Goal: Transaction & Acquisition: Purchase product/service

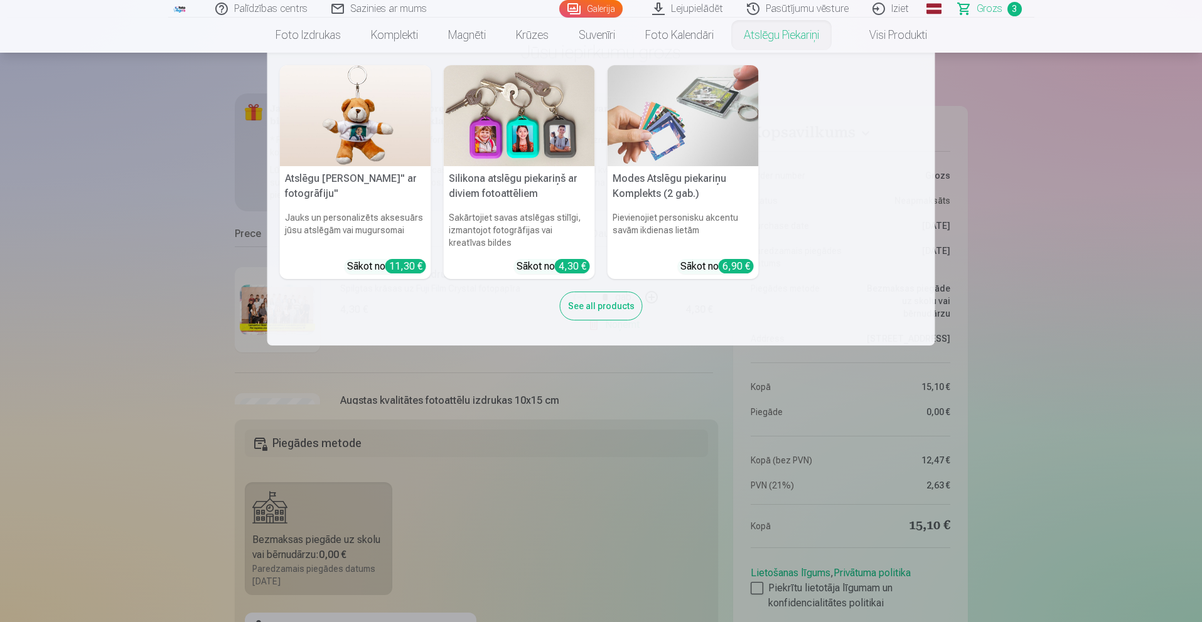
scroll to position [220, 0]
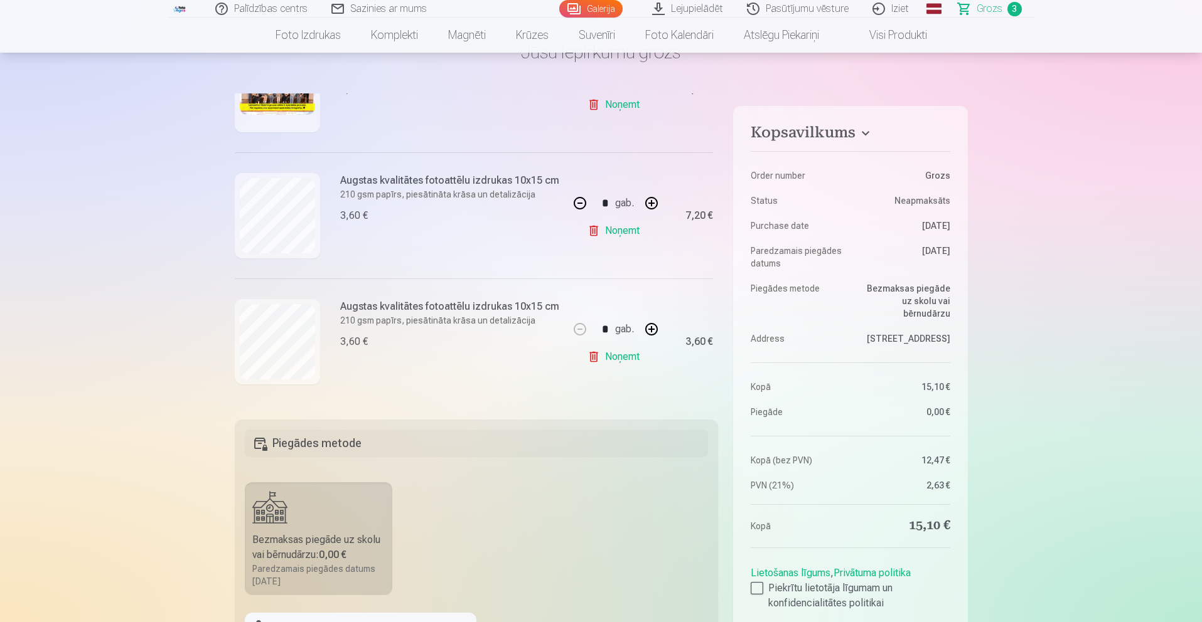
click at [1010, 4] on span "3" at bounding box center [1014, 9] width 14 height 14
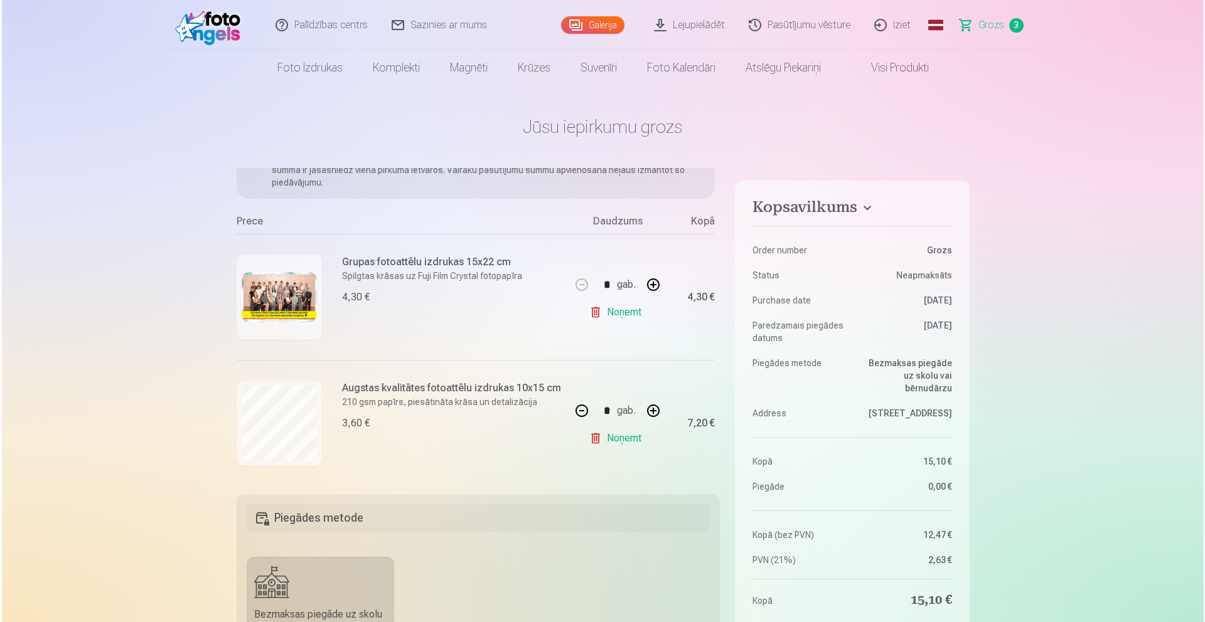
scroll to position [104, 0]
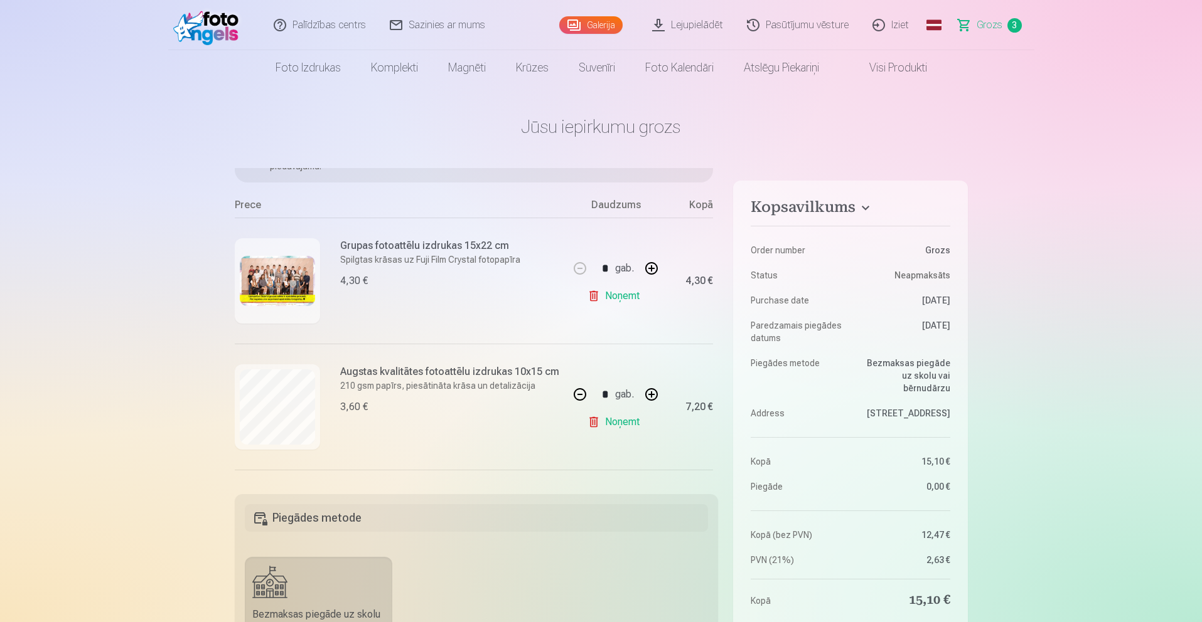
click at [252, 277] on img at bounding box center [277, 281] width 75 height 50
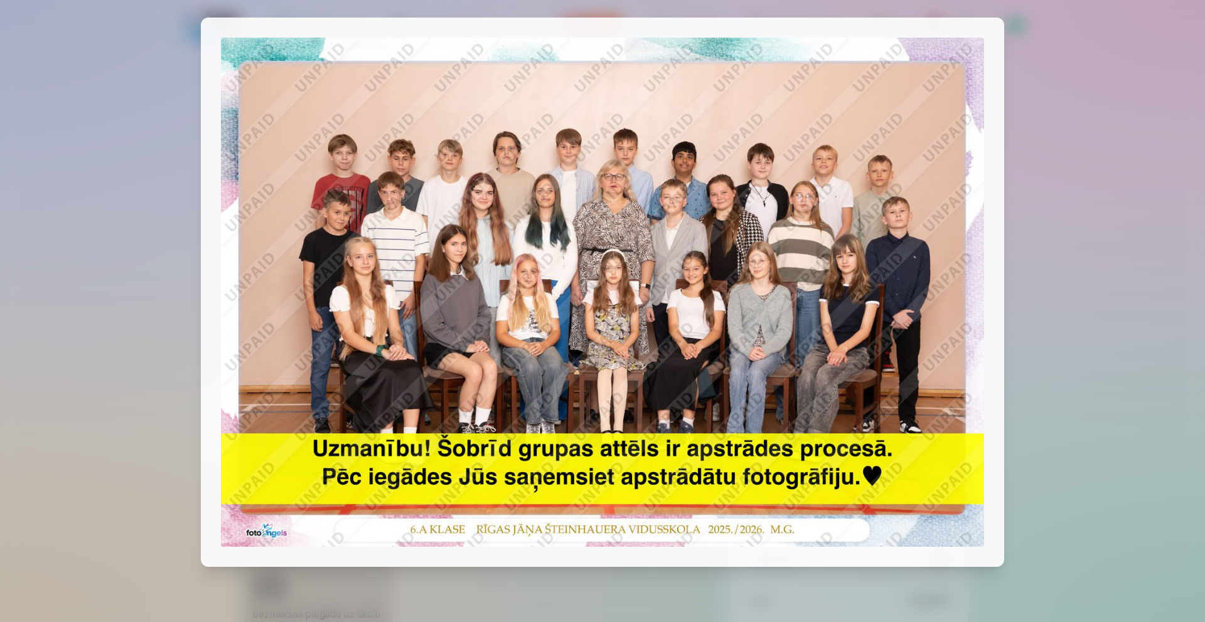
scroll to position [29, 0]
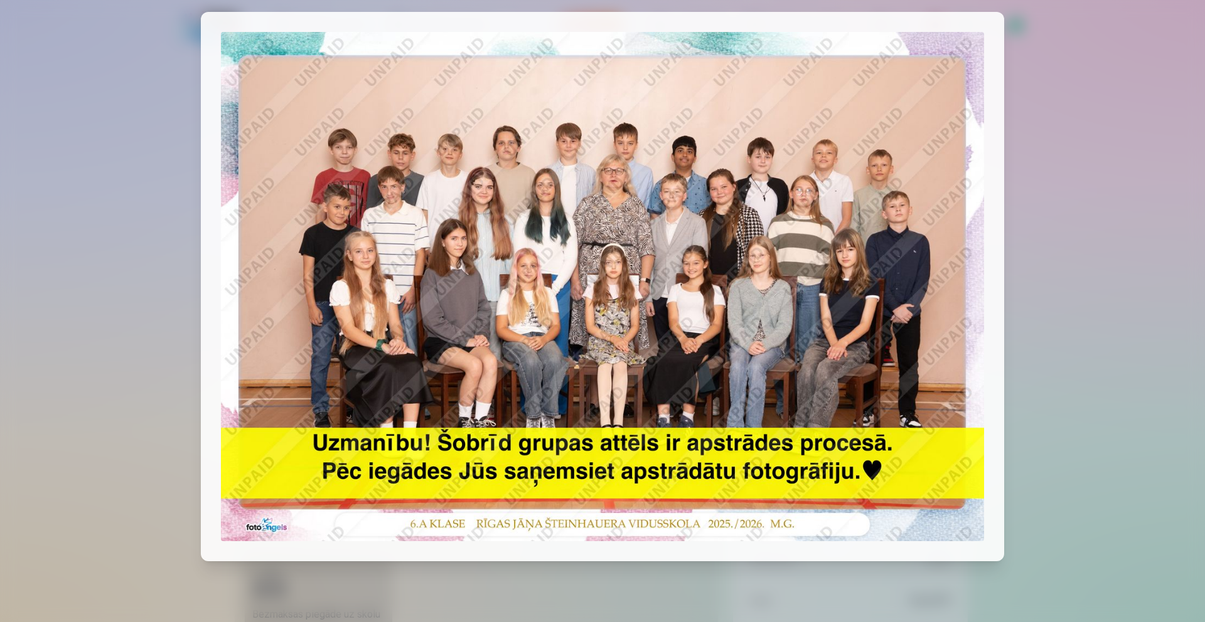
click at [1176, 353] on div at bounding box center [602, 311] width 1205 height 622
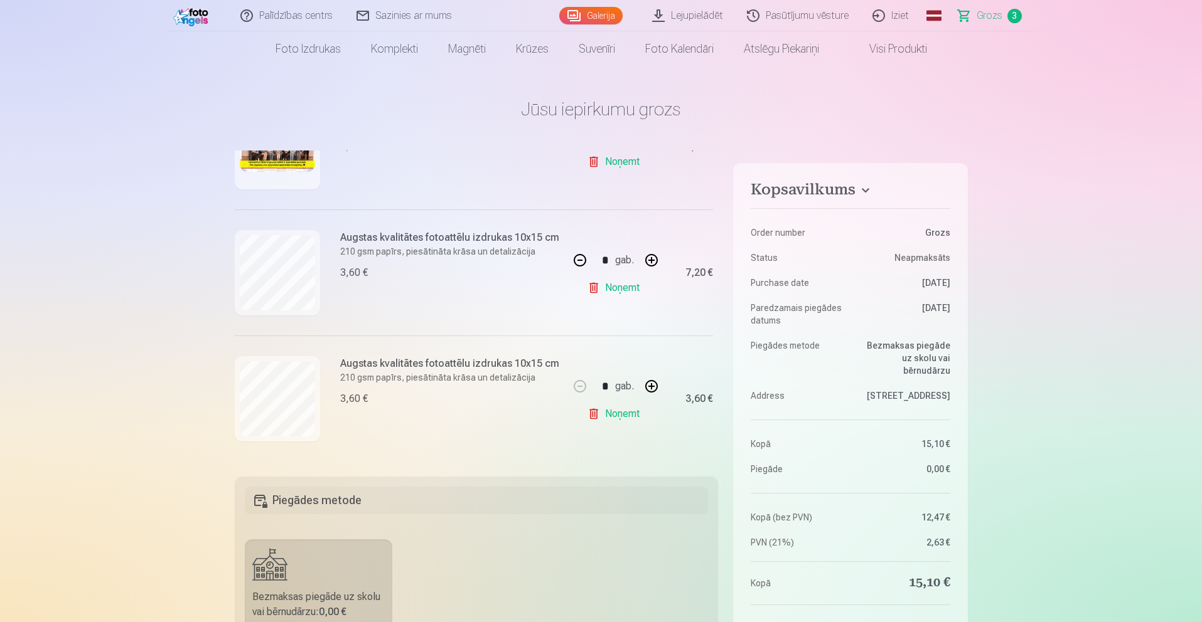
scroll to position [19, 0]
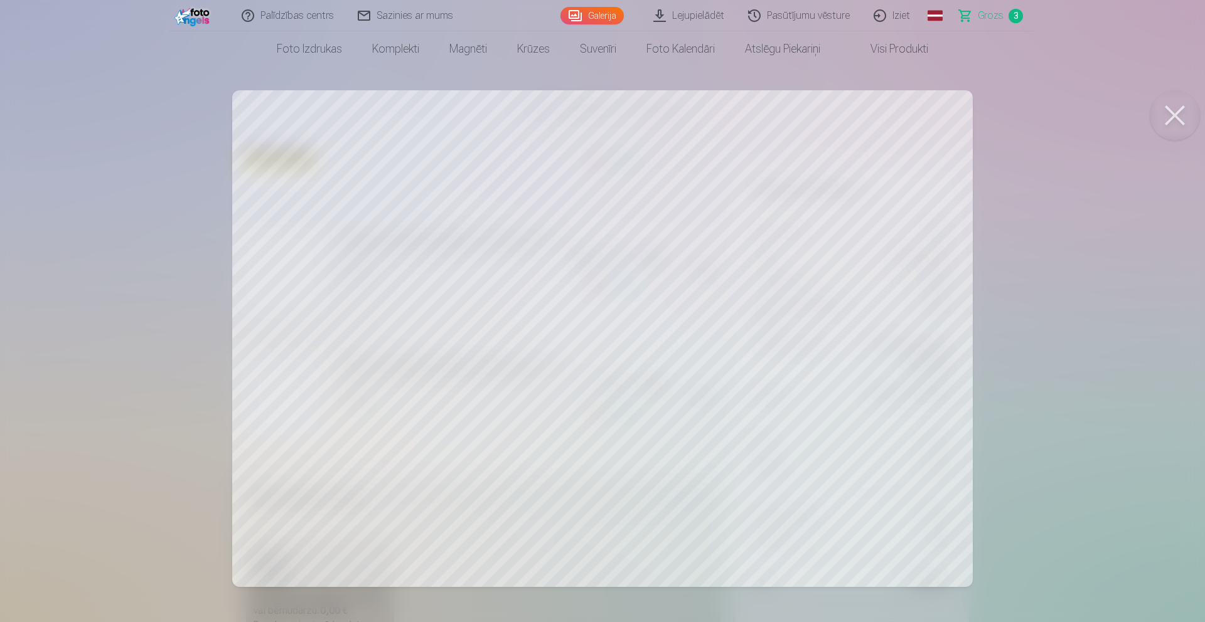
click at [1155, 260] on div at bounding box center [602, 311] width 1205 height 622
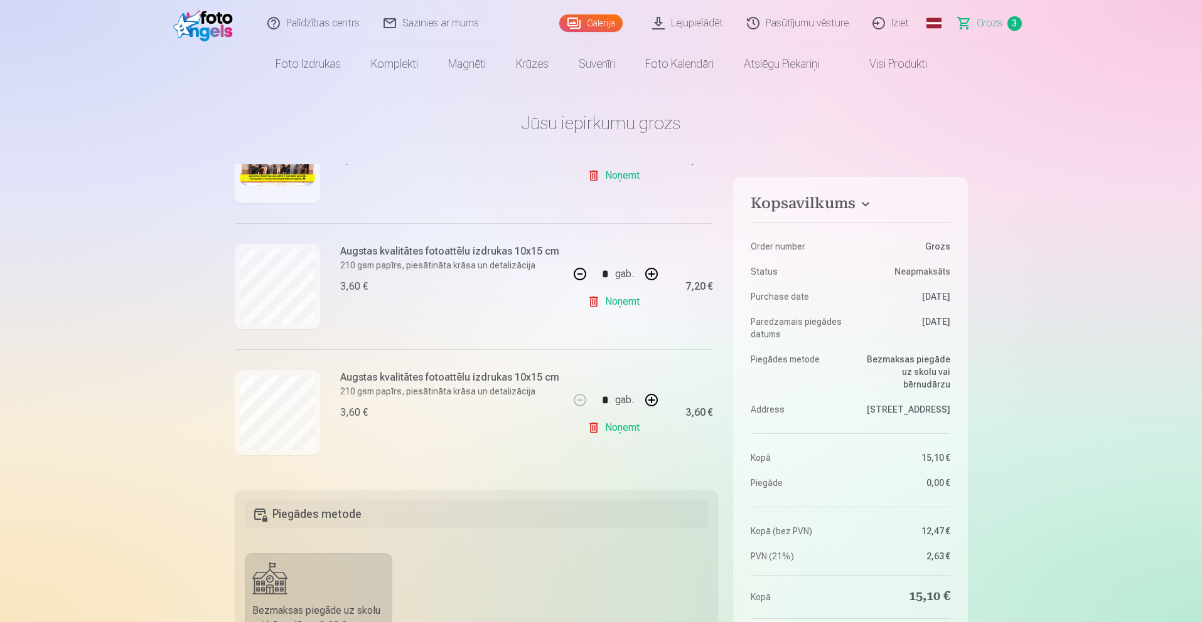
scroll to position [4, 2]
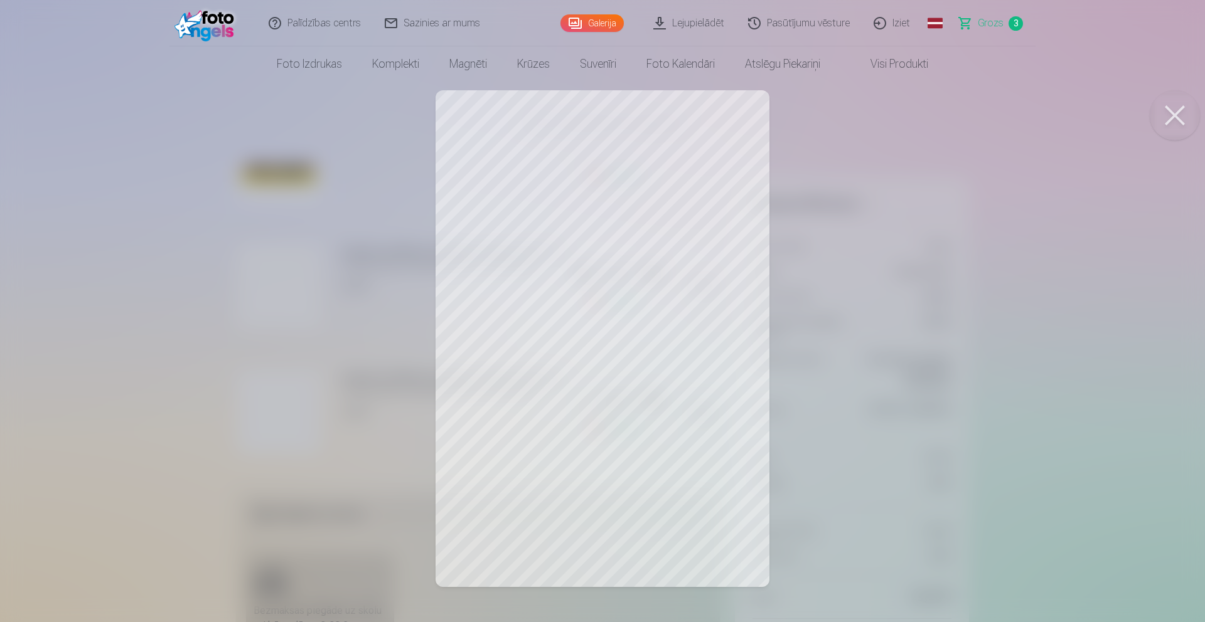
click at [981, 334] on div at bounding box center [602, 311] width 1205 height 622
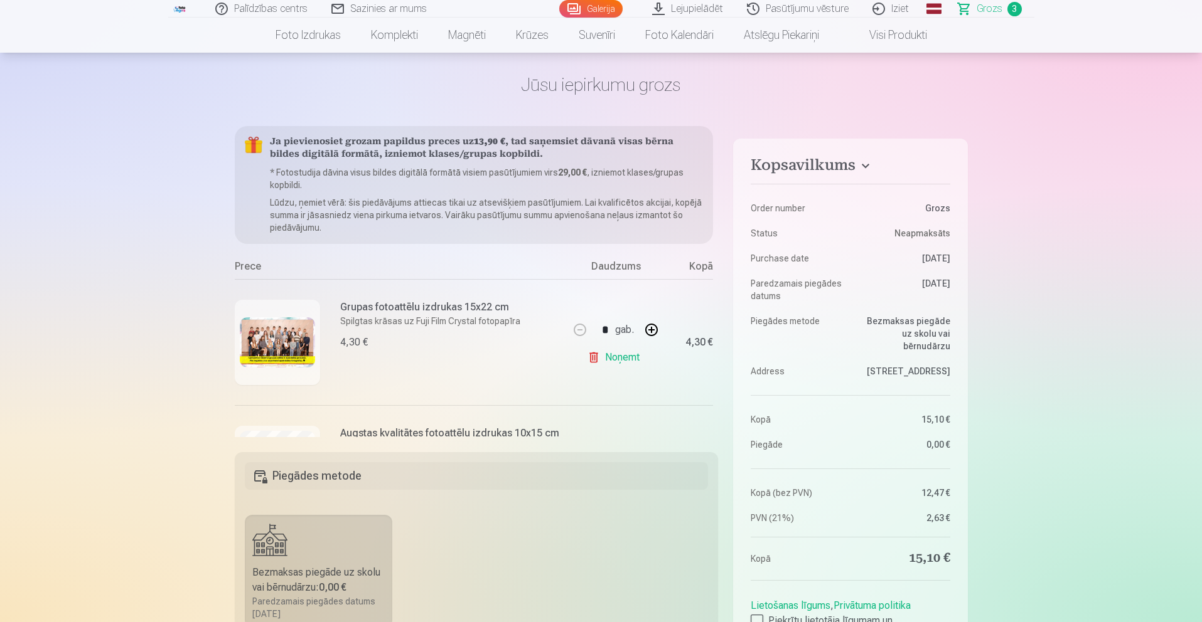
scroll to position [0, 0]
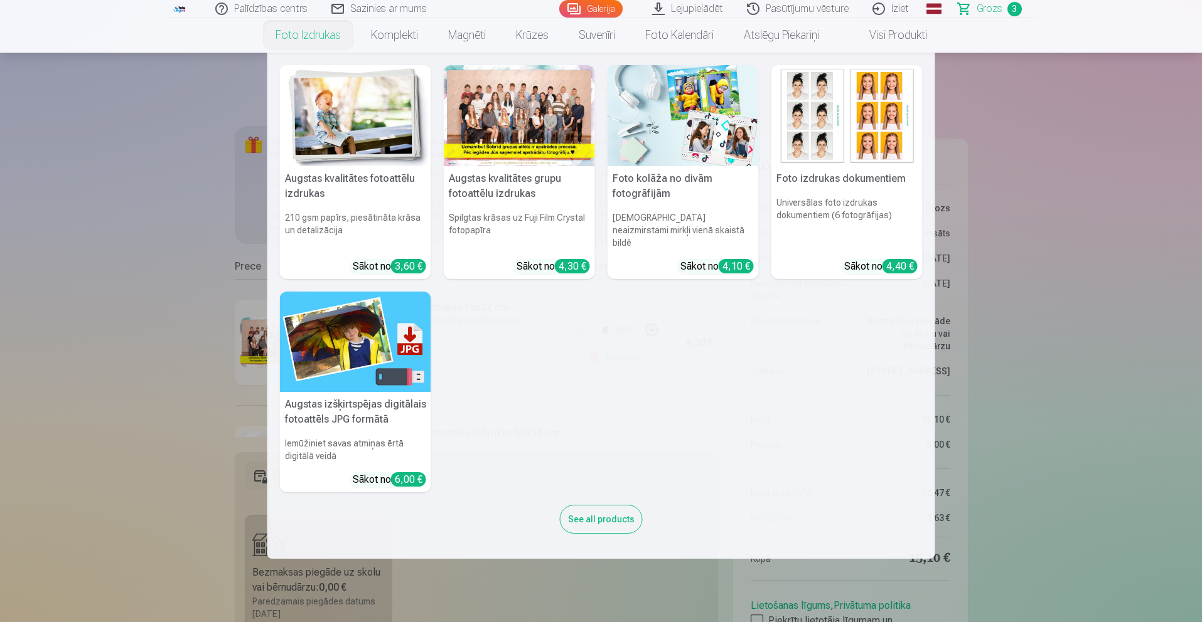
click at [192, 111] on nav "Augstas kvalitātes fotoattēlu izdrukas 210 gsm papīrs, piesātināta krāsa un det…" at bounding box center [601, 306] width 1202 height 506
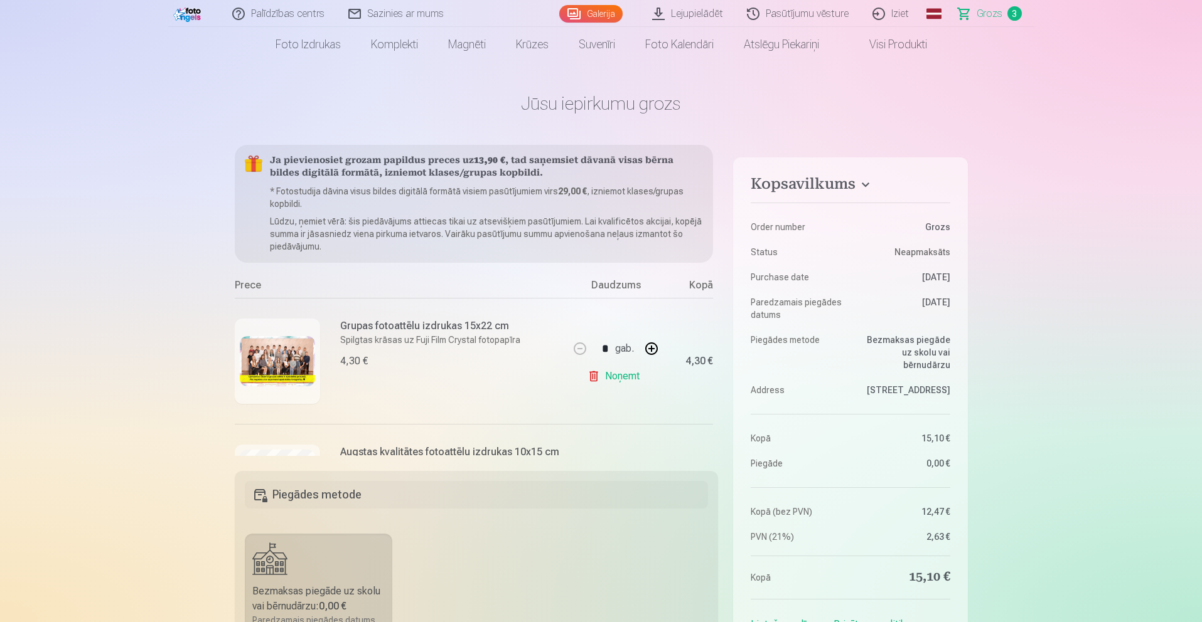
scroll to position [23, 0]
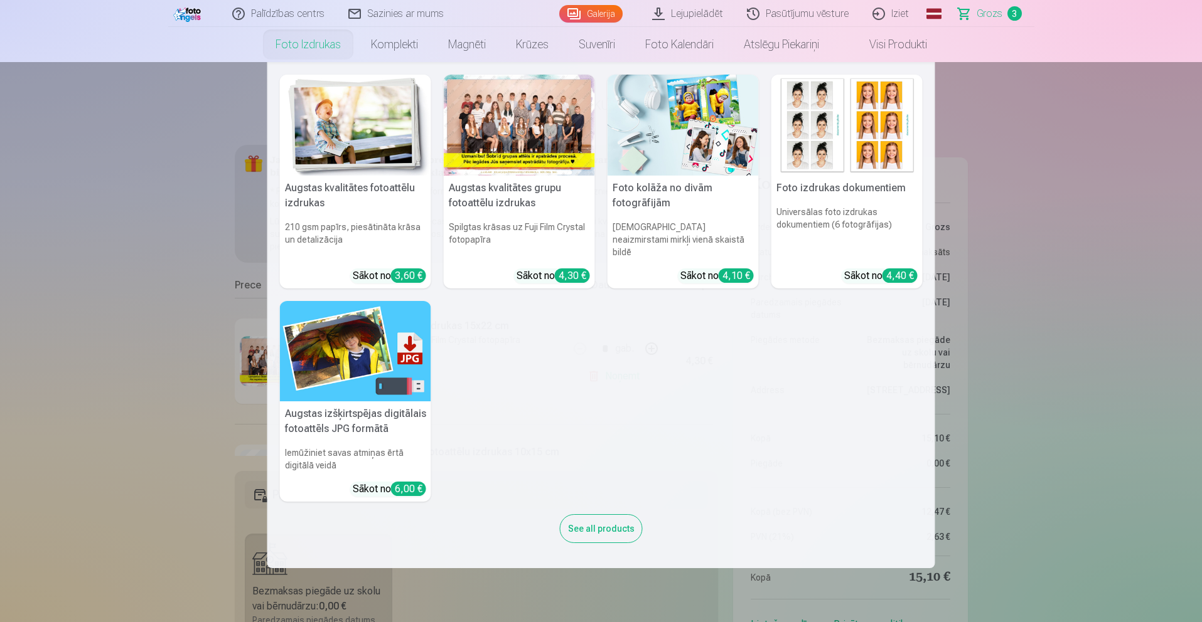
click at [330, 38] on link "Foto izdrukas" at bounding box center [307, 44] width 95 height 35
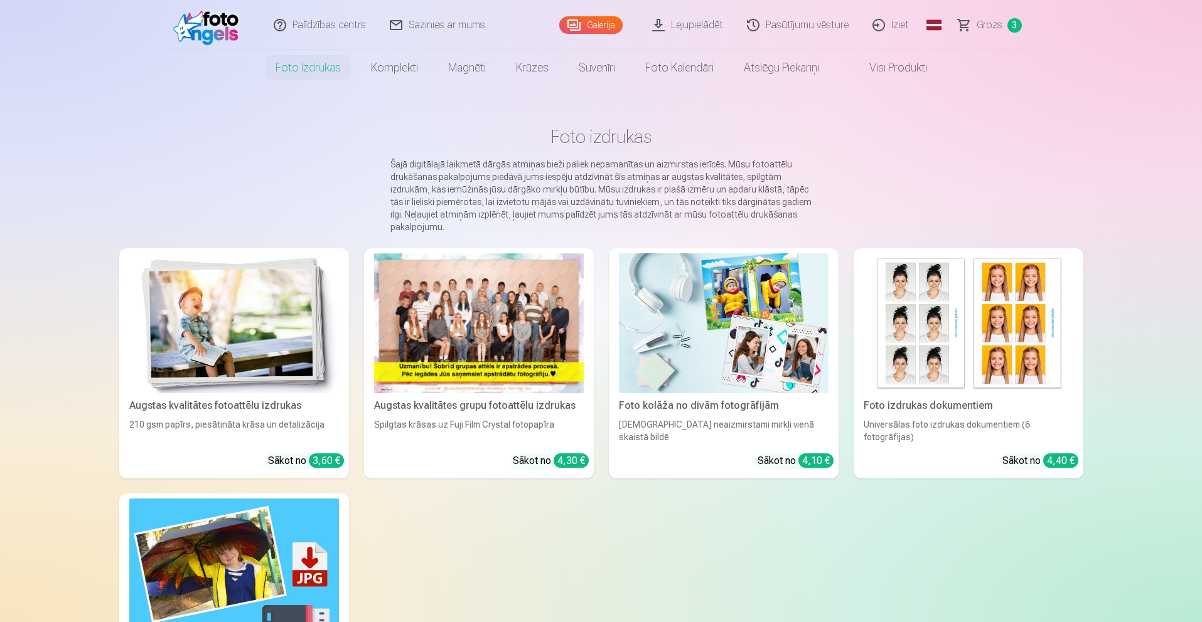
click at [460, 379] on div at bounding box center [479, 323] width 210 height 140
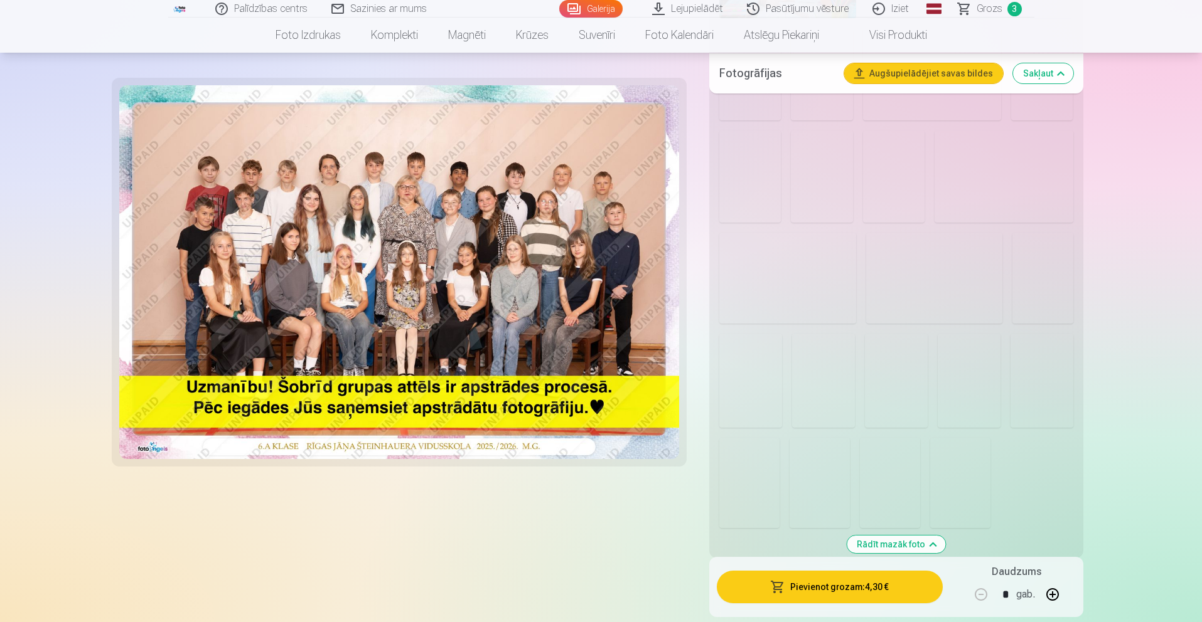
scroll to position [670, 0]
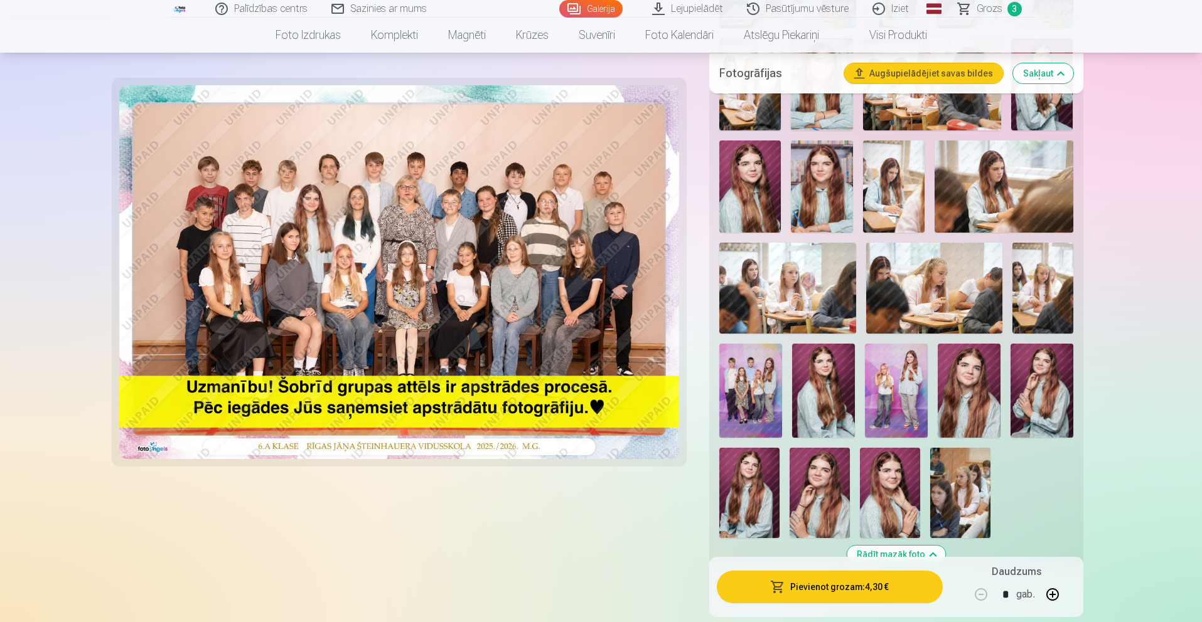
click at [895, 395] on img at bounding box center [896, 391] width 63 height 94
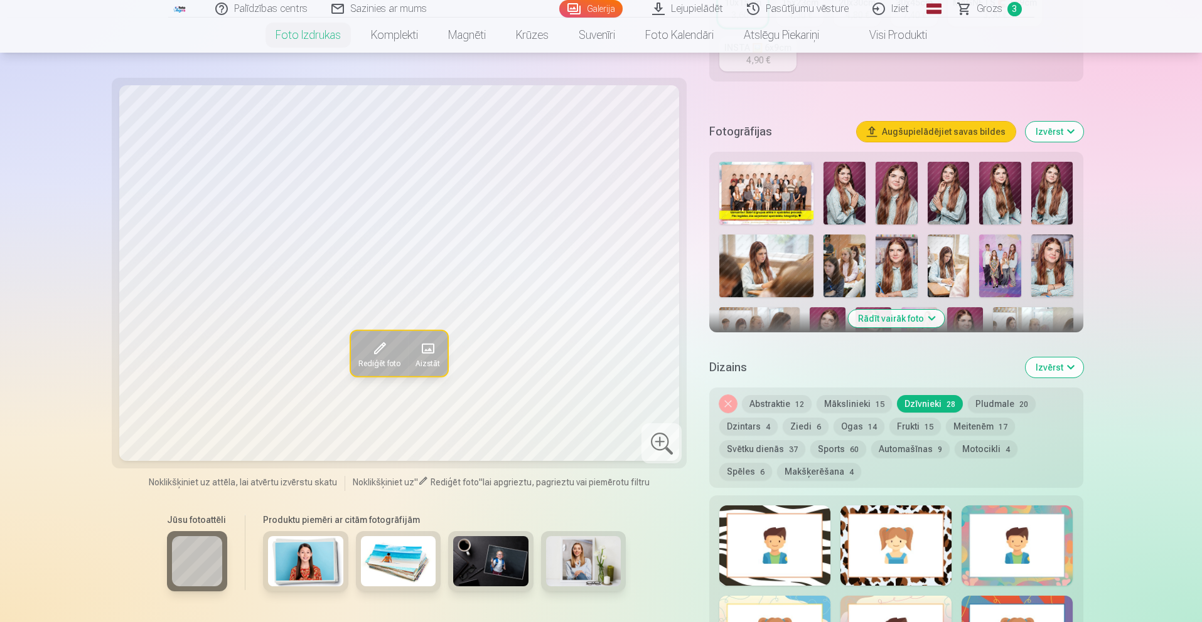
scroll to position [146, 0]
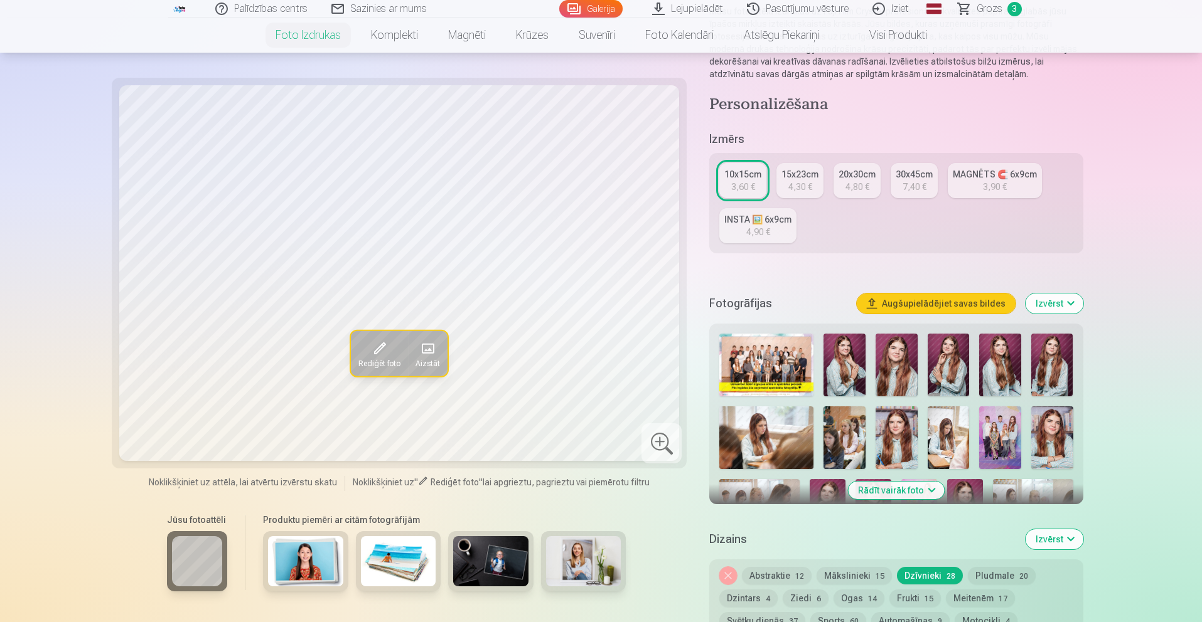
click at [917, 490] on button "Rādīt vairāk foto" at bounding box center [896, 491] width 96 height 18
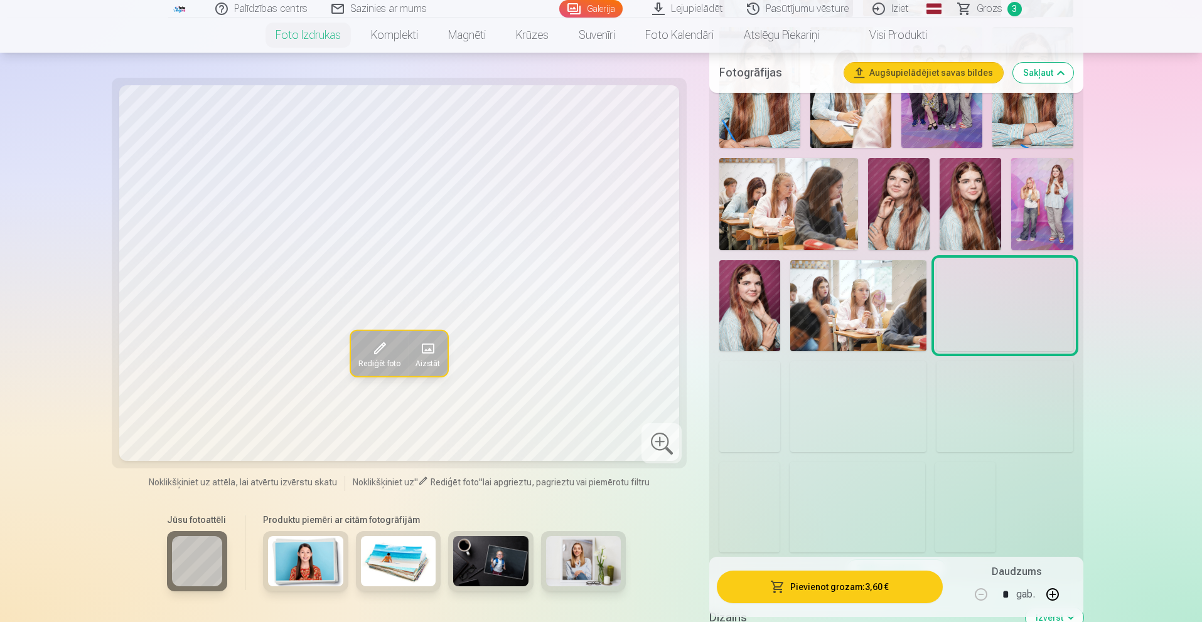
scroll to position [653, 0]
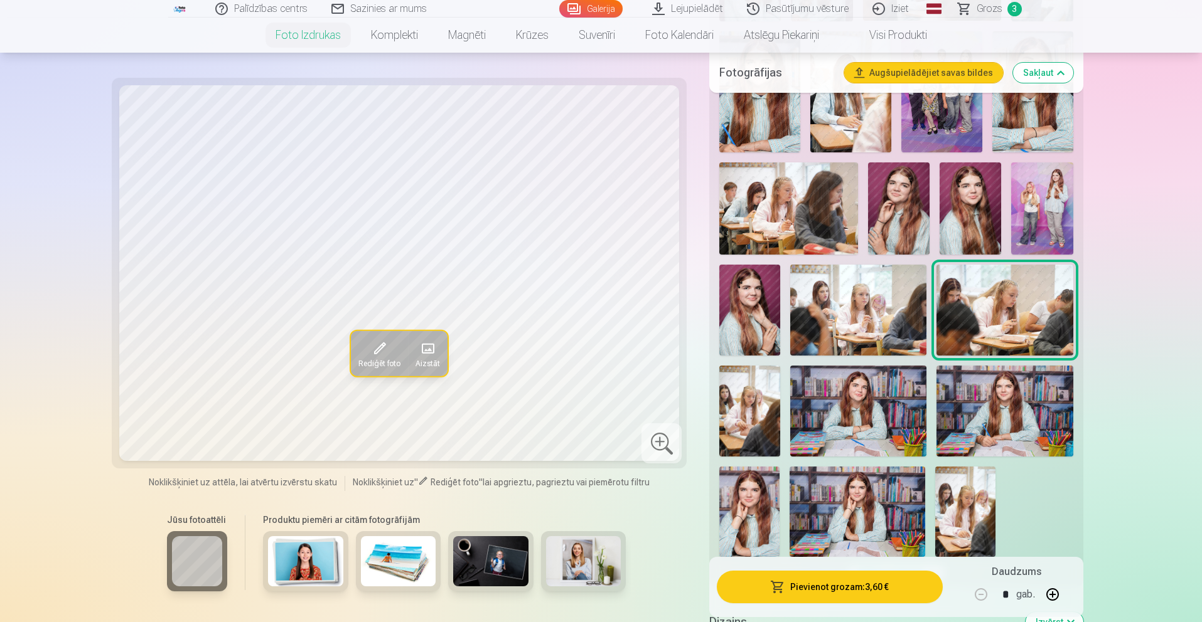
drag, startPoint x: 1072, startPoint y: 227, endPoint x: 1055, endPoint y: 217, distance: 19.9
click at [1072, 227] on img at bounding box center [1041, 209] width 61 height 92
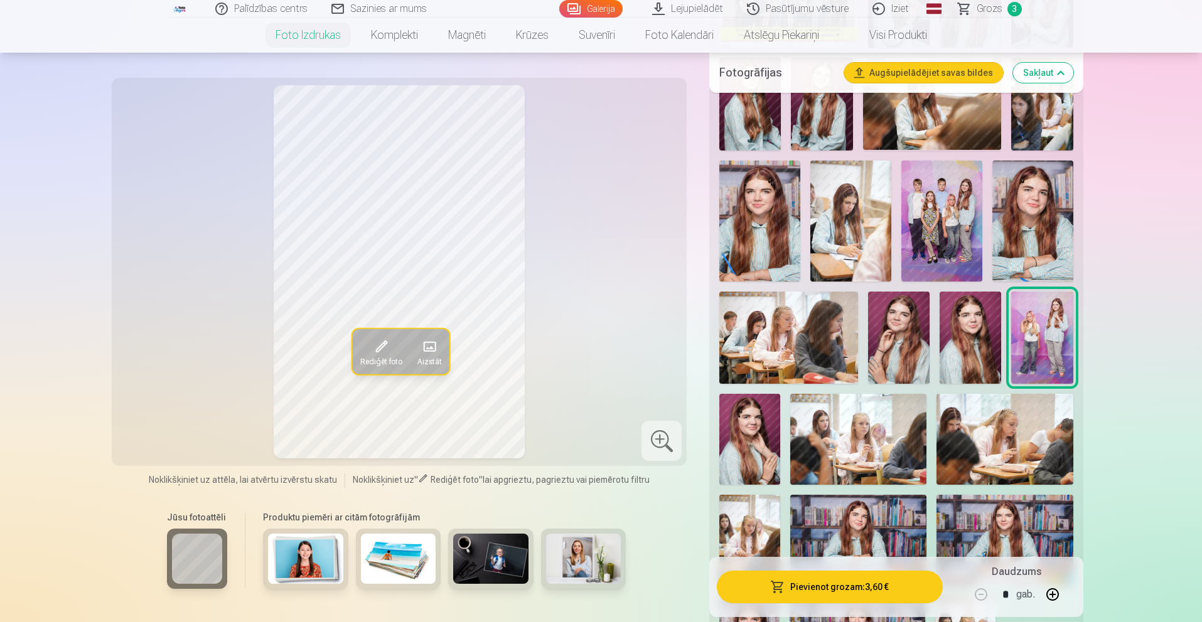
scroll to position [584, 0]
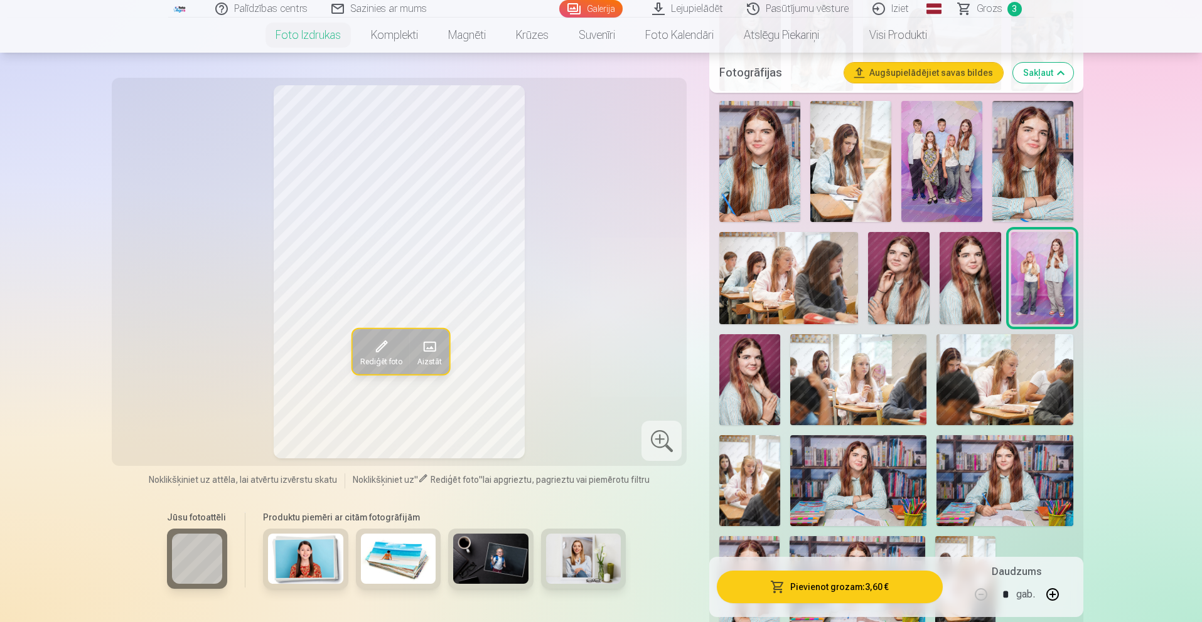
click at [873, 469] on img at bounding box center [858, 480] width 136 height 91
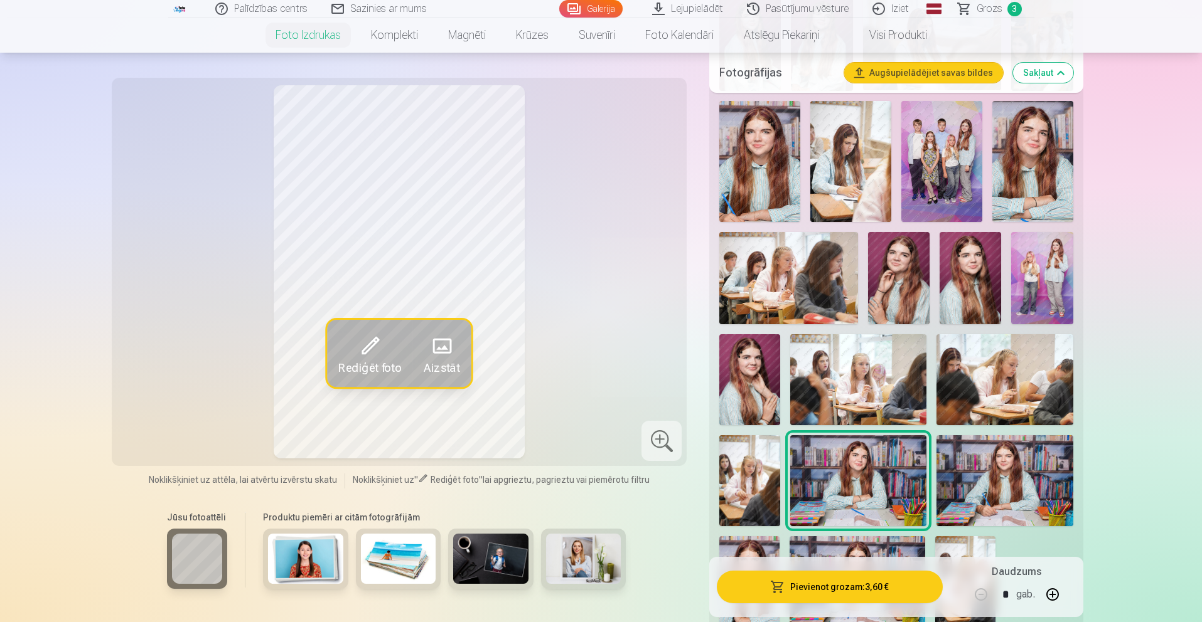
scroll to position [602, 0]
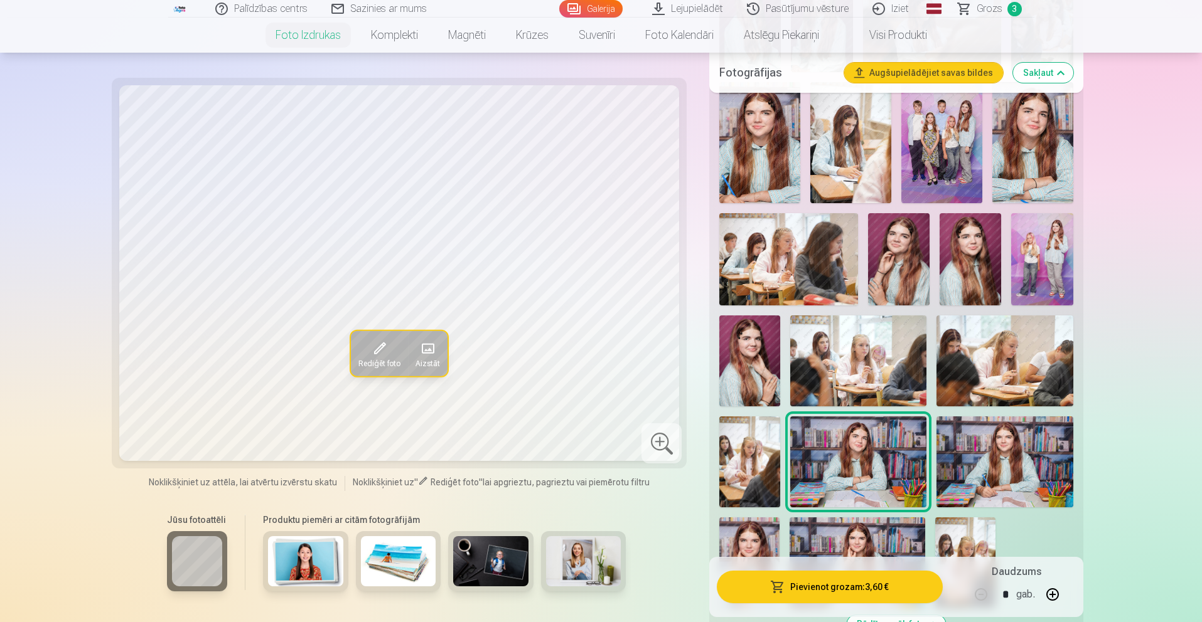
click at [974, 469] on img at bounding box center [1004, 462] width 136 height 91
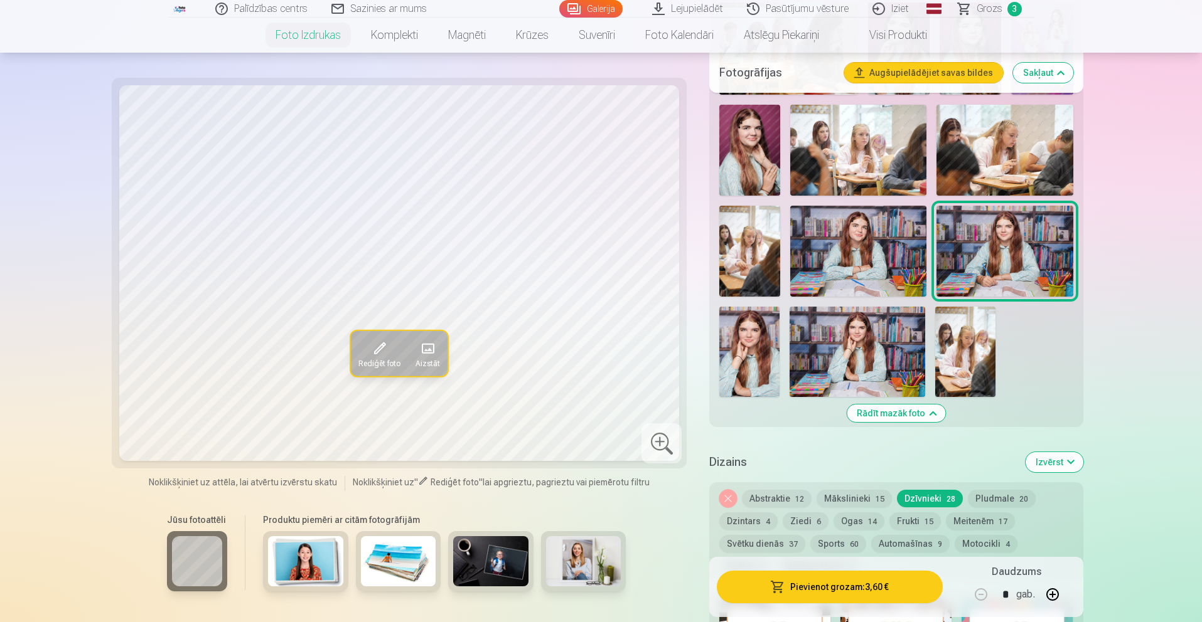
scroll to position [824, 1]
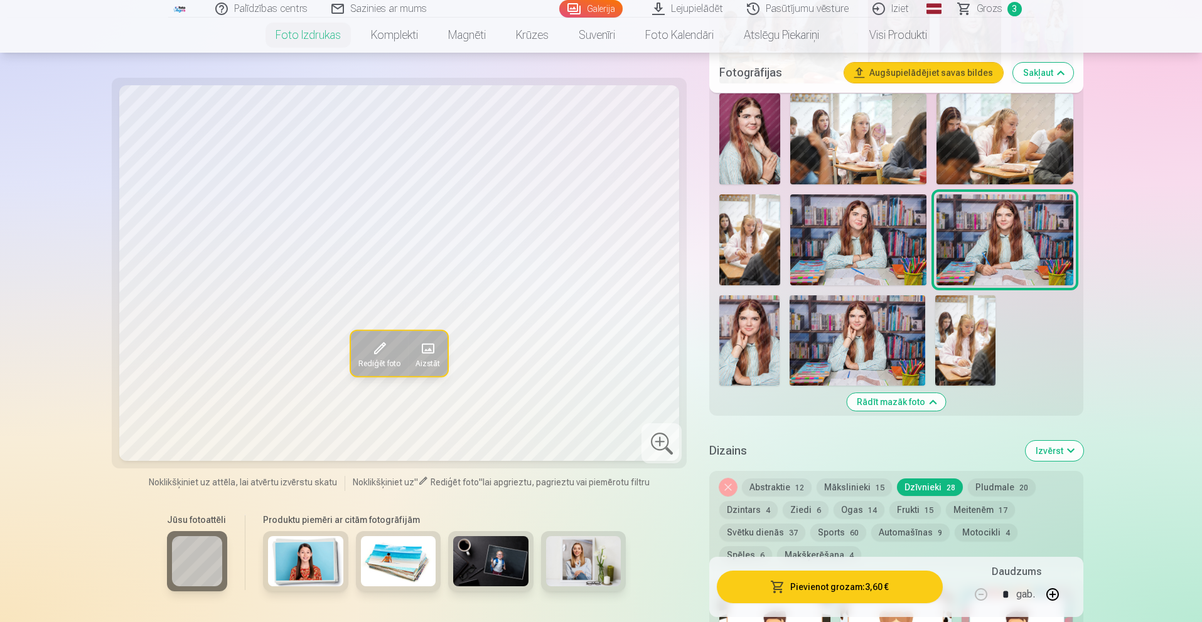
click at [895, 262] on img at bounding box center [858, 240] width 136 height 91
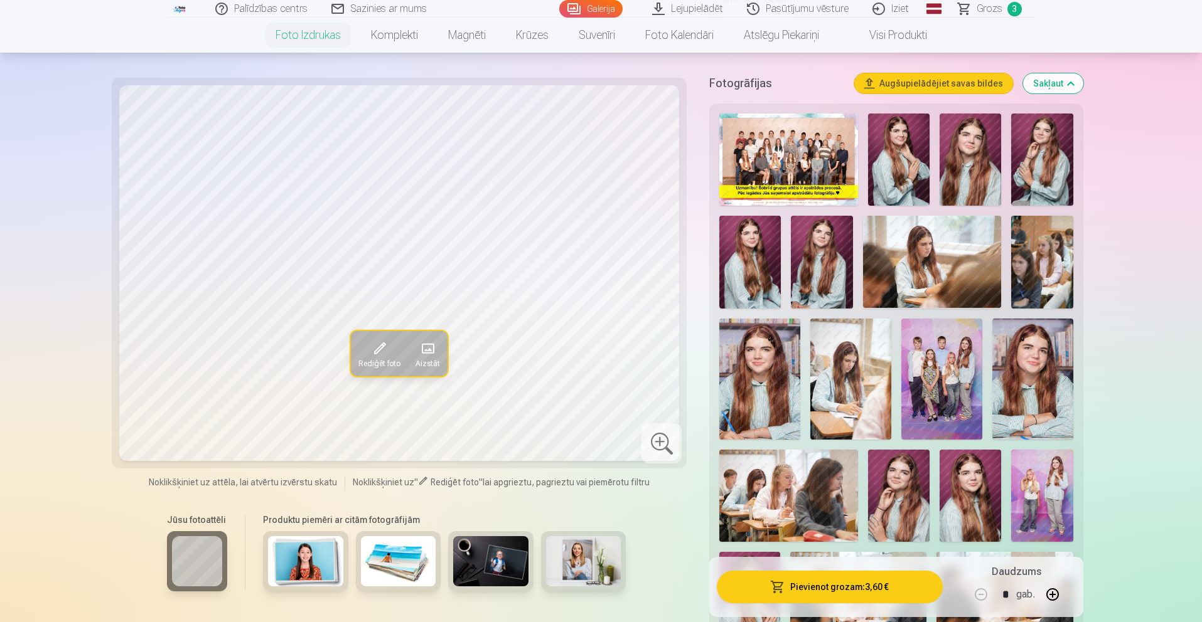
scroll to position [331, 0]
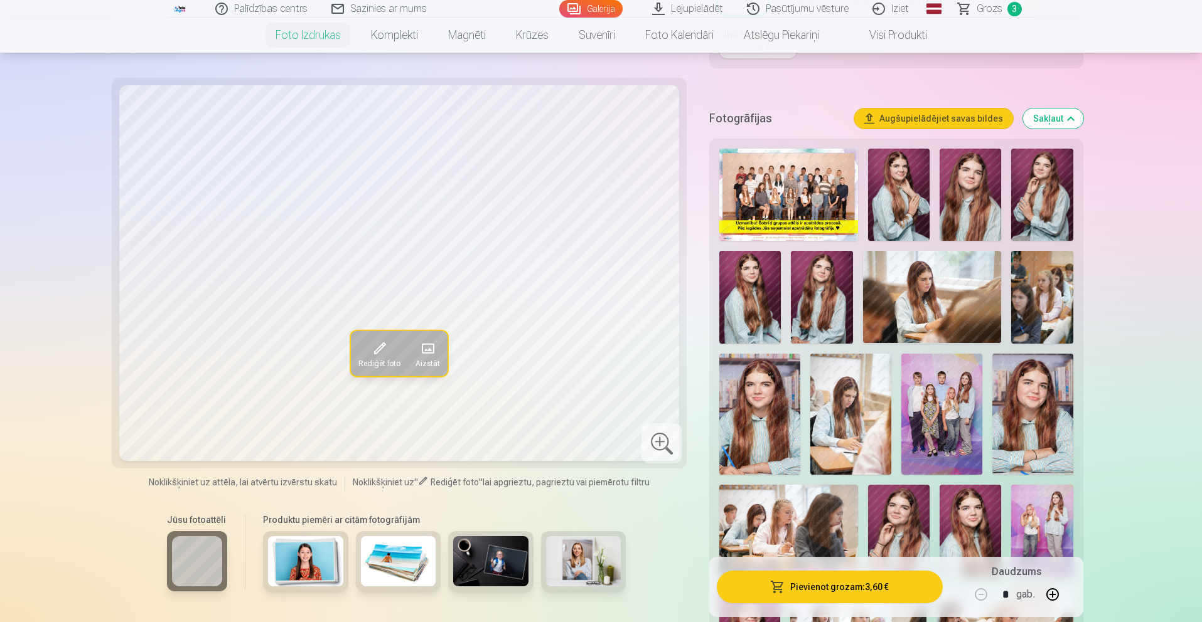
click at [907, 324] on img at bounding box center [932, 297] width 139 height 92
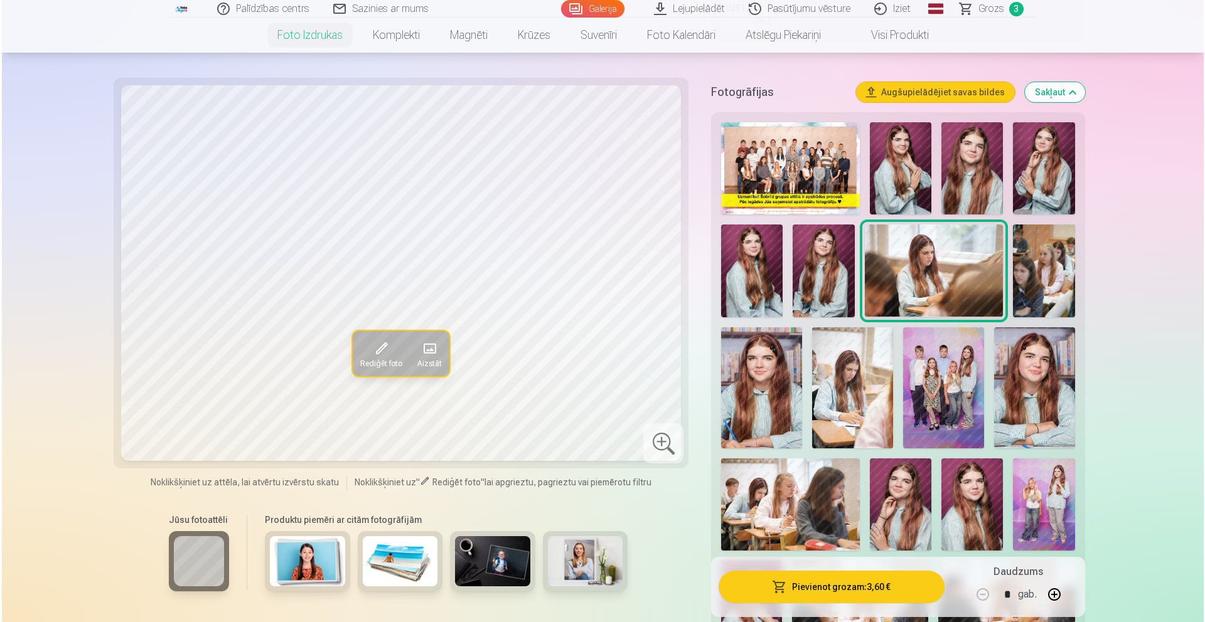
scroll to position [359, 0]
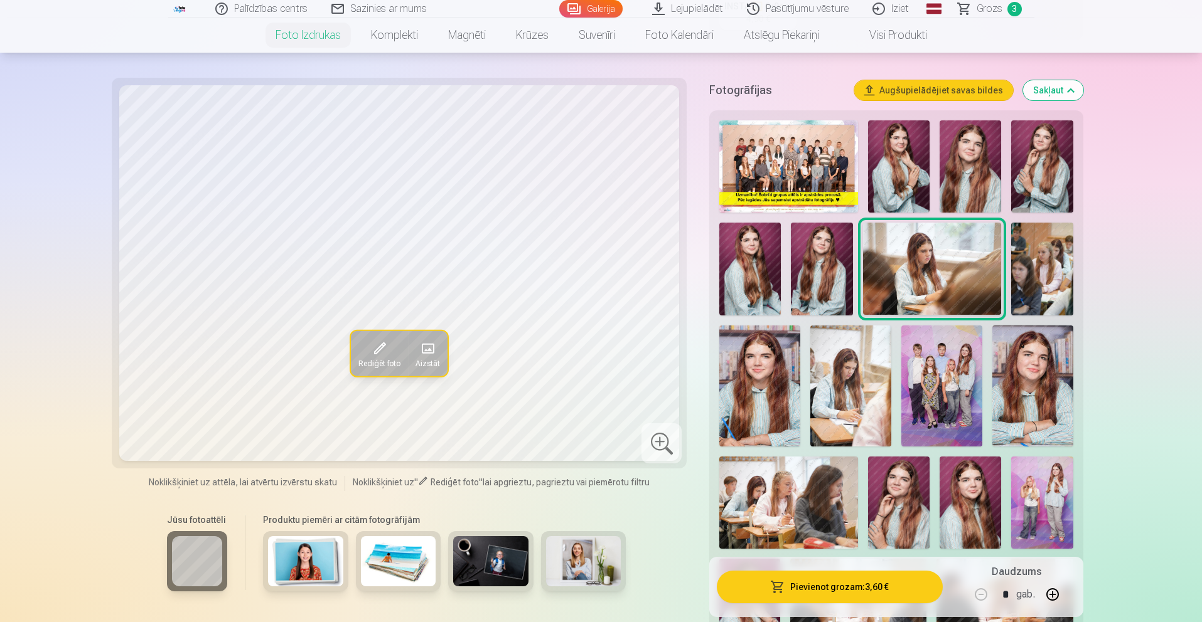
click at [813, 585] on button "Pievienot grozam : 3,60 €" at bounding box center [829, 587] width 225 height 33
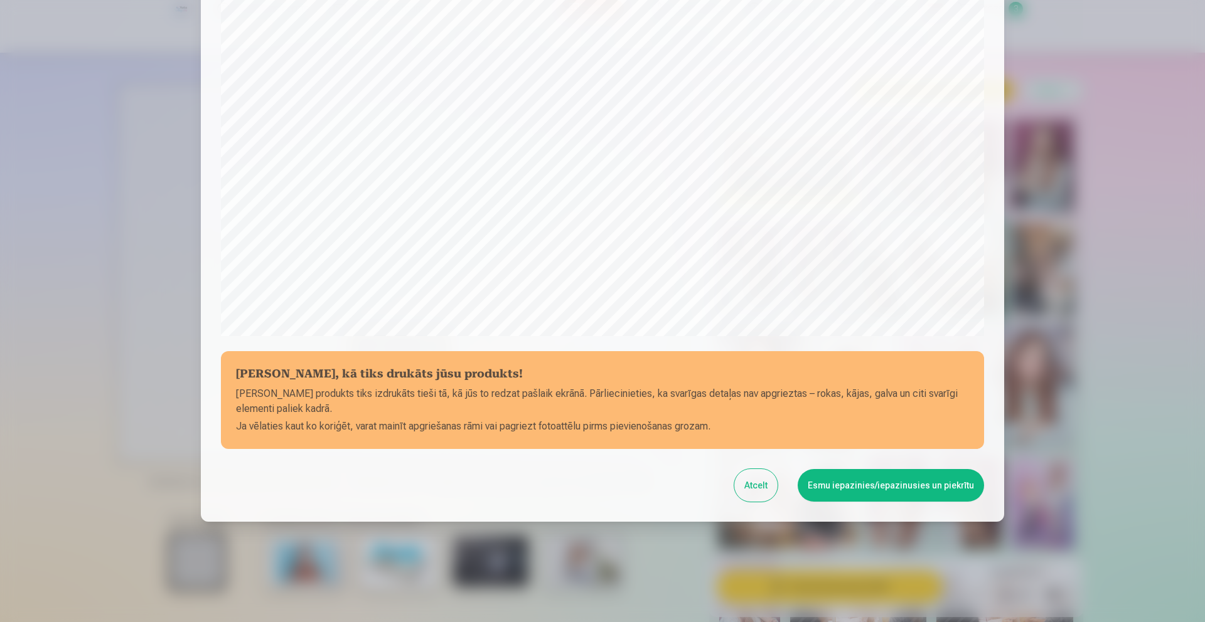
scroll to position [281, 0]
drag, startPoint x: 889, startPoint y: 491, endPoint x: 848, endPoint y: 444, distance: 62.2
click at [889, 491] on button "Esmu iepazinies/iepazinusies un piekrītu" at bounding box center [890, 485] width 186 height 33
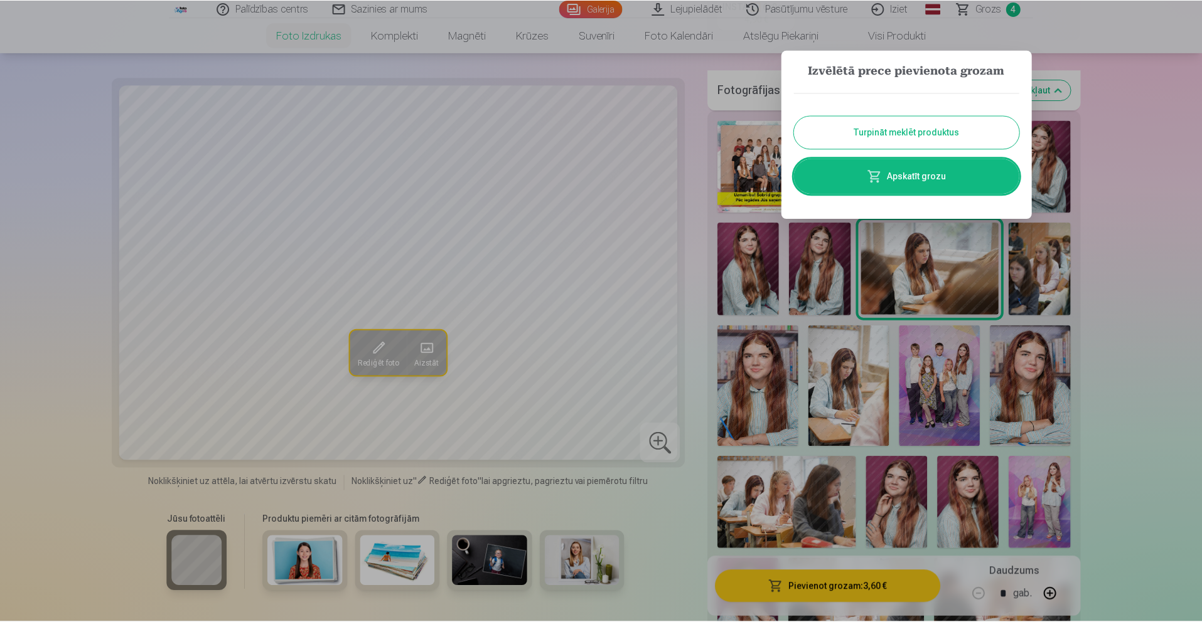
scroll to position [408, 0]
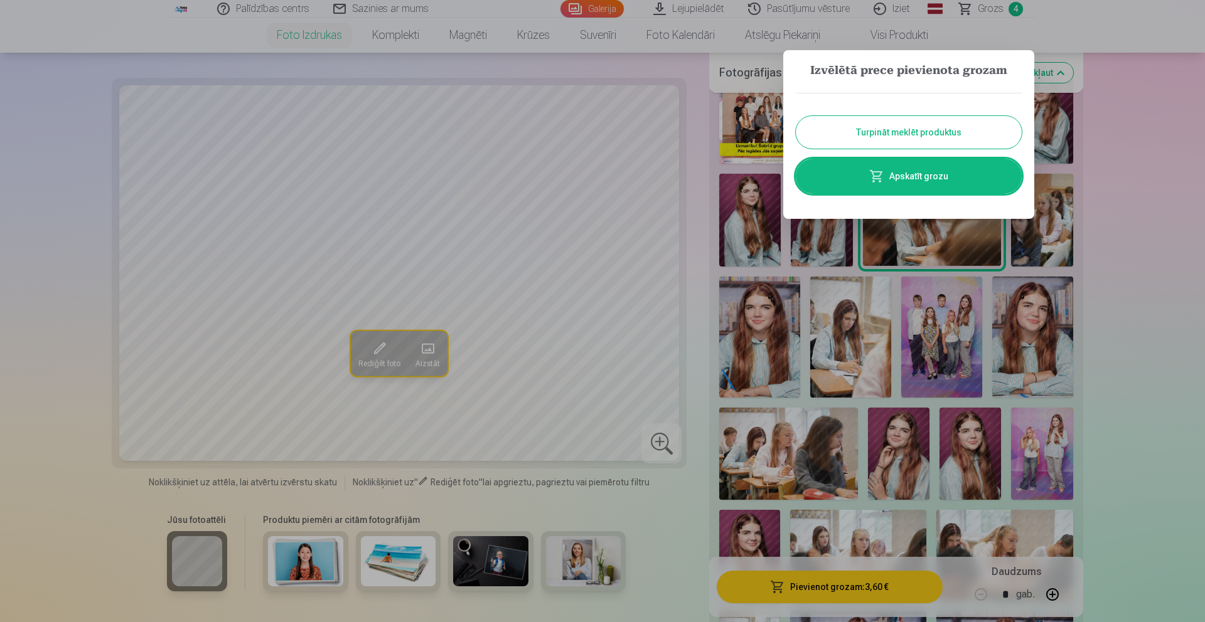
click at [831, 416] on div at bounding box center [602, 311] width 1205 height 622
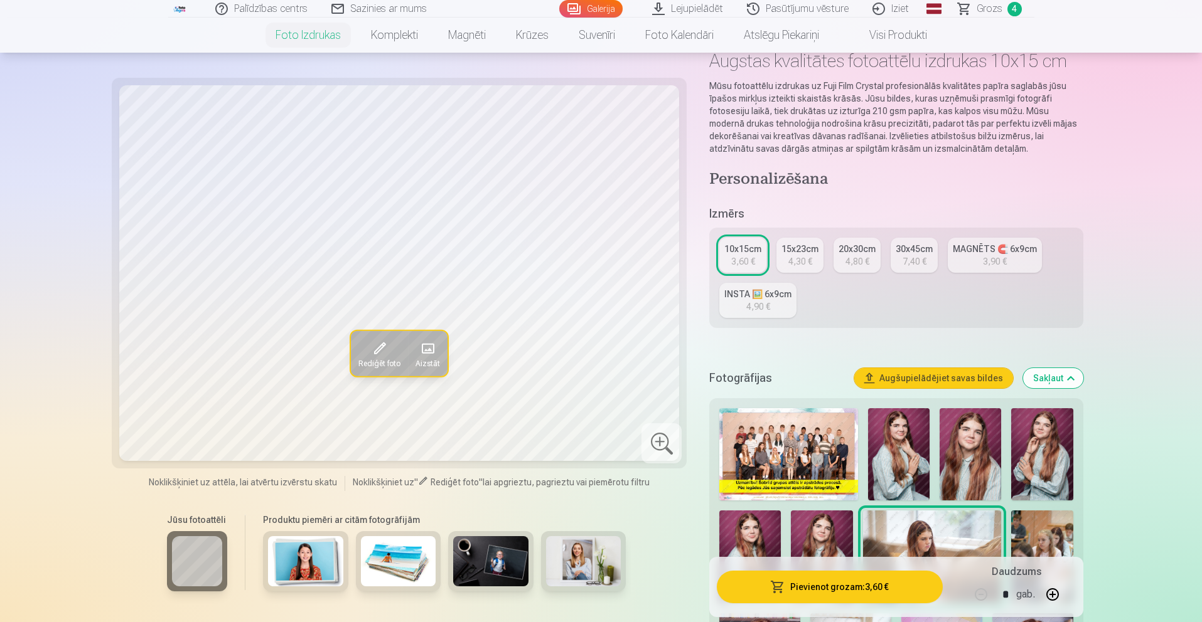
scroll to position [72, 0]
